Goal: Task Accomplishment & Management: Use online tool/utility

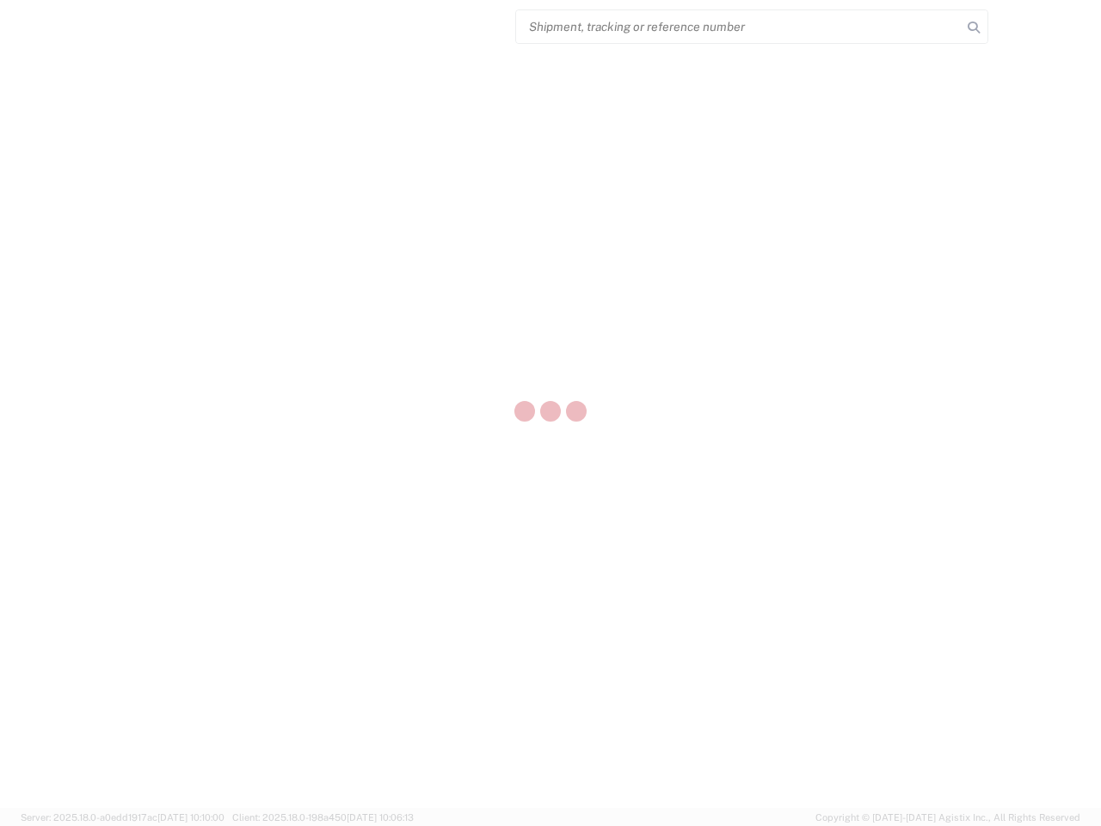
select select "US"
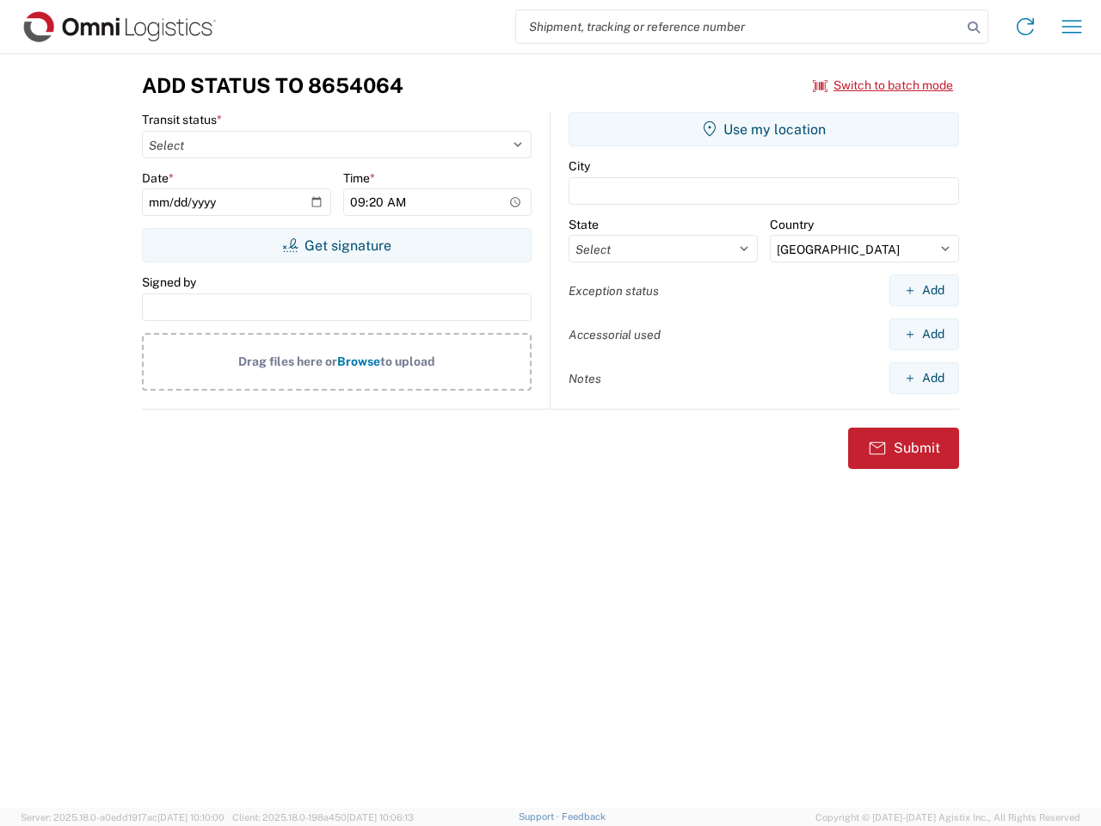
click at [739, 27] on input "search" at bounding box center [739, 26] width 446 height 33
click at [974, 28] on icon at bounding box center [974, 27] width 24 height 24
click at [1026, 27] on icon at bounding box center [1026, 27] width 28 height 28
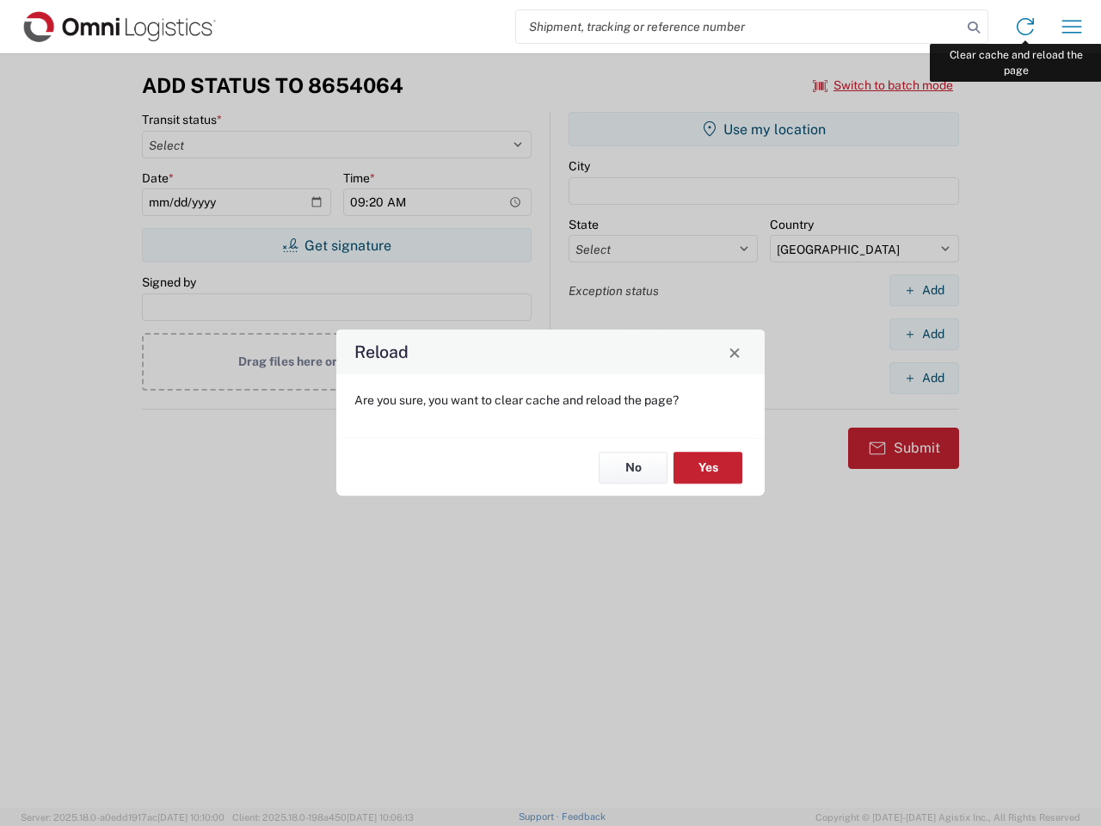
click at [1072, 27] on div "Reload Are you sure, you want to clear cache and reload the page? No Yes" at bounding box center [550, 413] width 1101 height 826
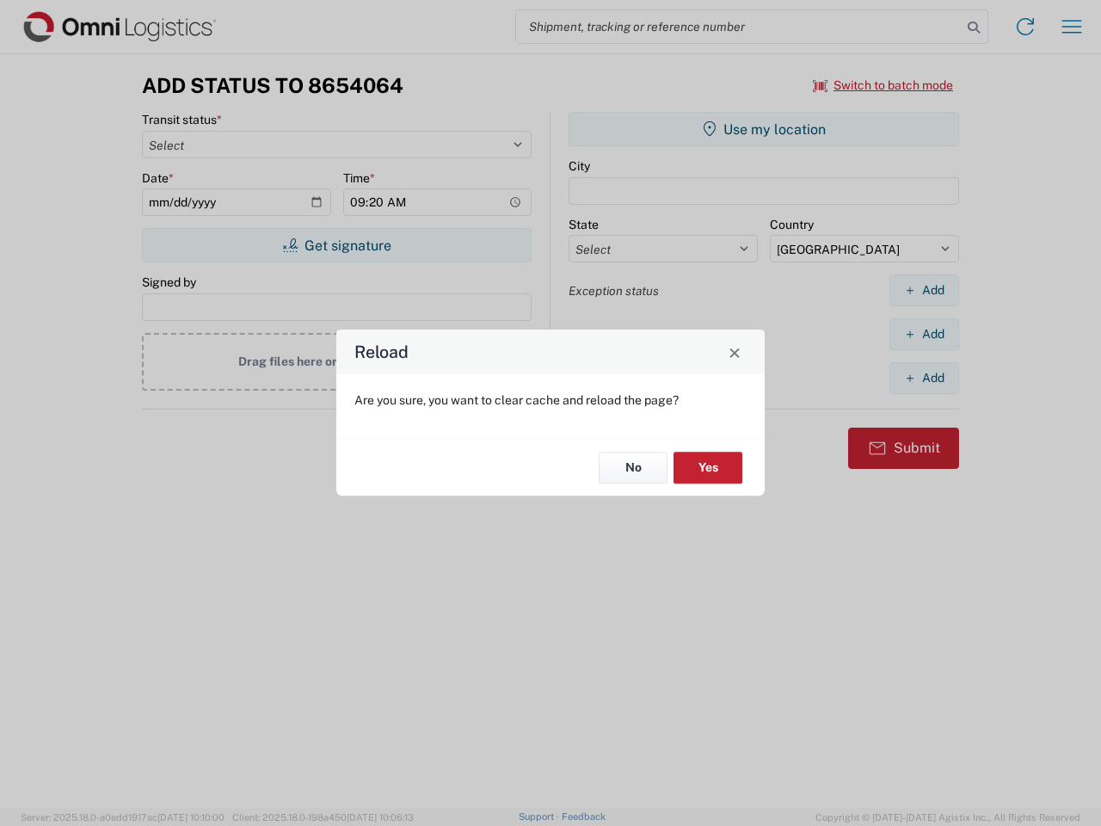
click at [884, 85] on div "Reload Are you sure, you want to clear cache and reload the page? No Yes" at bounding box center [550, 413] width 1101 height 826
click at [336, 245] on div "Reload Are you sure, you want to clear cache and reload the page? No Yes" at bounding box center [550, 413] width 1101 height 826
click at [764, 129] on div "Reload Are you sure, you want to clear cache and reload the page? No Yes" at bounding box center [550, 413] width 1101 height 826
click at [924, 290] on div "Reload Are you sure, you want to clear cache and reload the page? No Yes" at bounding box center [550, 413] width 1101 height 826
click at [924, 334] on div "Reload Are you sure, you want to clear cache and reload the page? No Yes" at bounding box center [550, 413] width 1101 height 826
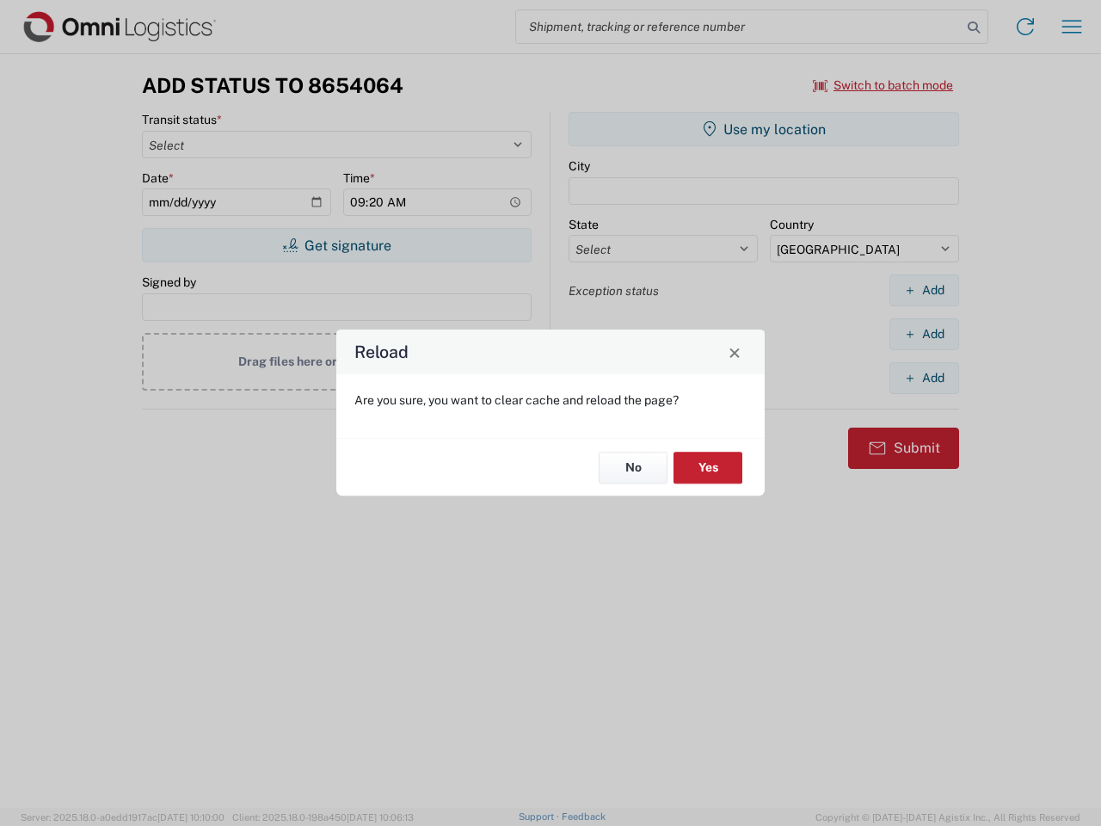
click at [924, 378] on div "Reload Are you sure, you want to clear cache and reload the page? No Yes" at bounding box center [550, 413] width 1101 height 826
